Goal: Task Accomplishment & Management: Manage account settings

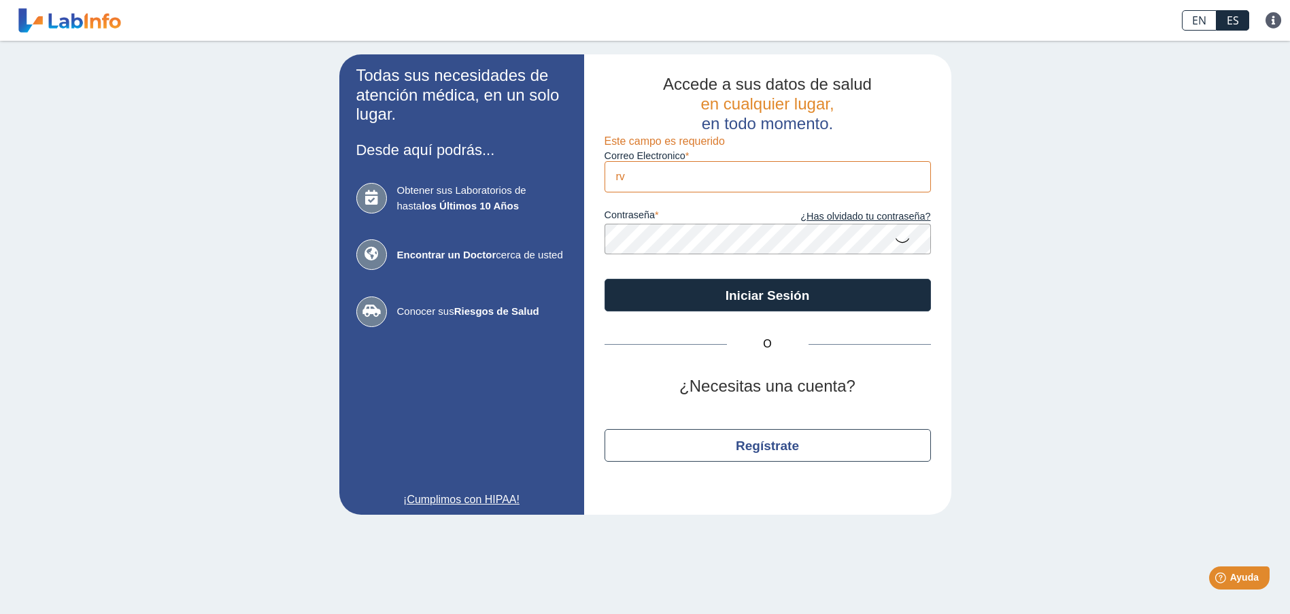
type input "r"
type input "[EMAIL_ADDRESS][DOMAIN_NAME]"
click at [605, 279] on button "Iniciar Sesión" at bounding box center [768, 295] width 326 height 33
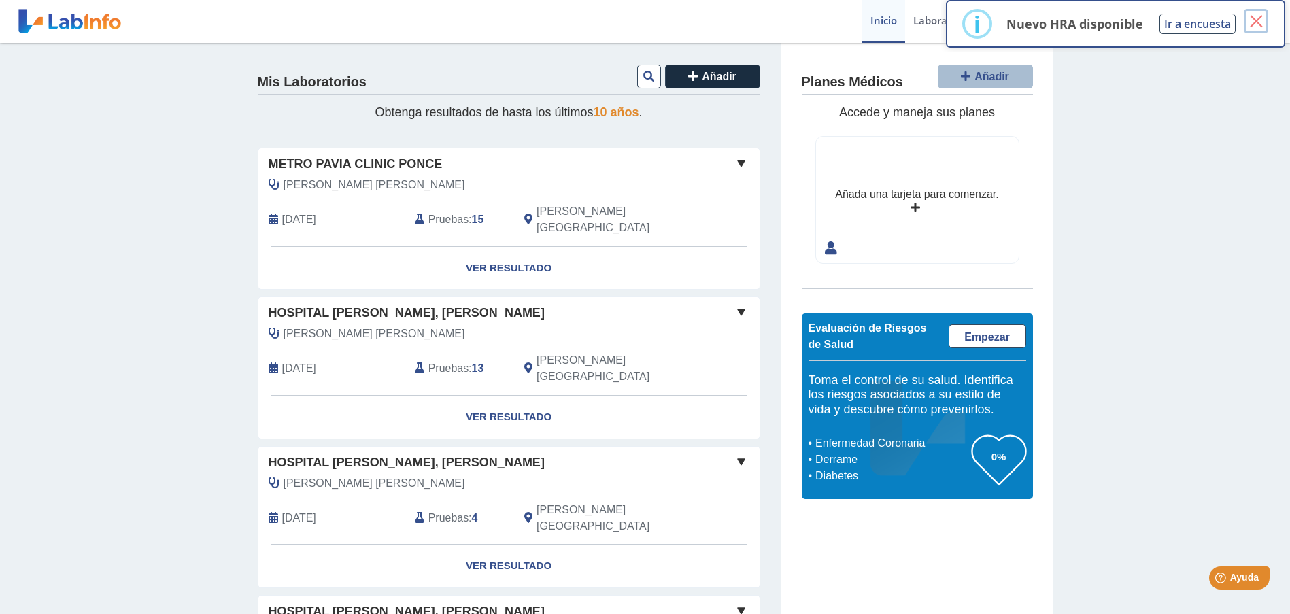
click at [1258, 22] on button "×" at bounding box center [1256, 21] width 24 height 24
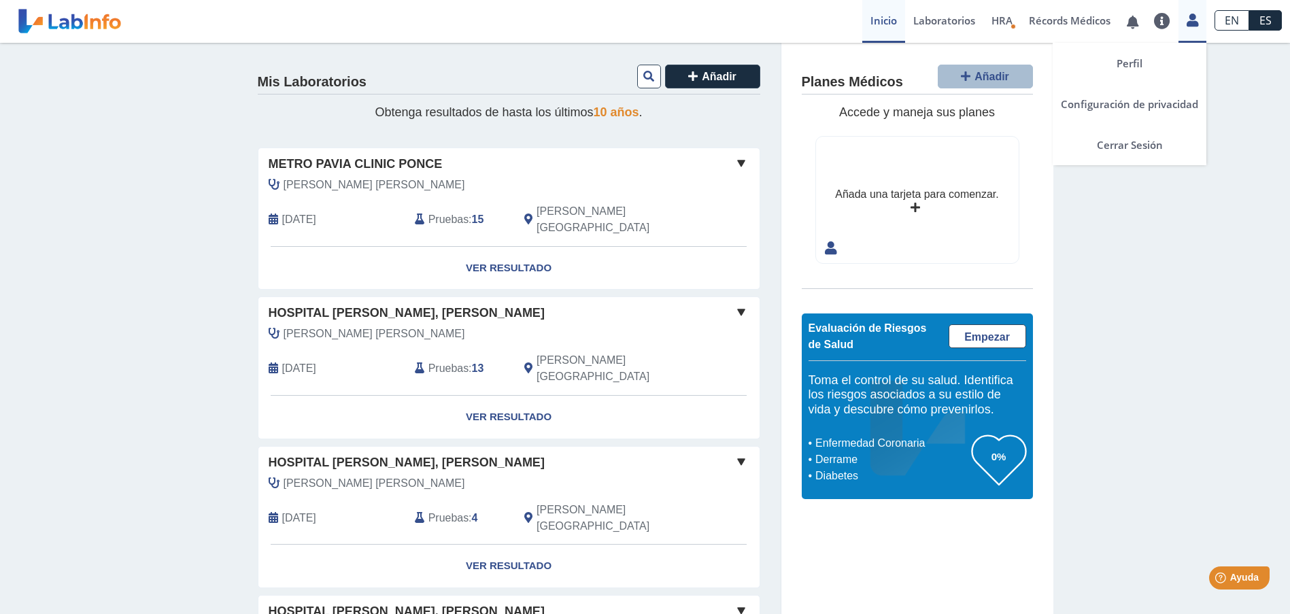
click at [1199, 23] on link at bounding box center [1193, 19] width 28 height 18
click at [1126, 148] on link "Cerrar Sesión" at bounding box center [1130, 144] width 154 height 41
